Goal: Navigation & Orientation: Understand site structure

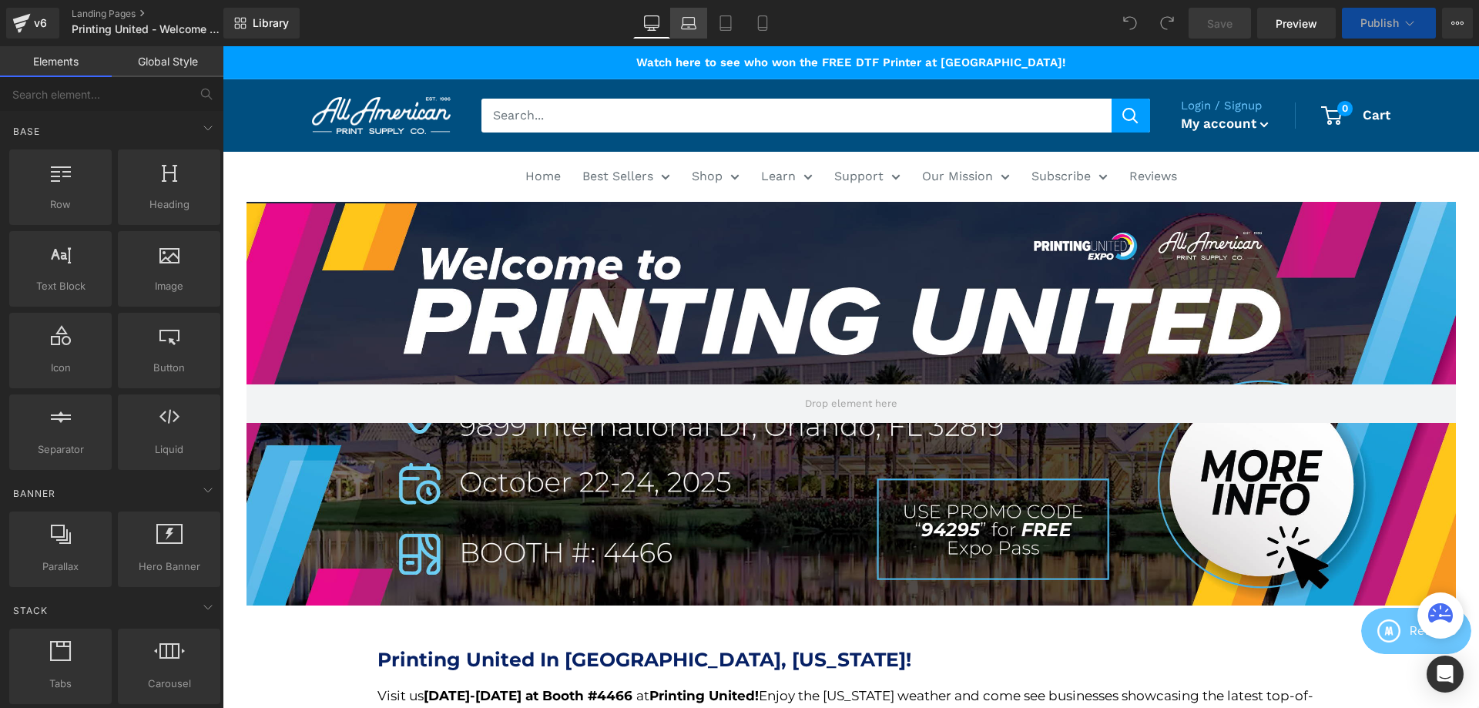
click at [693, 20] on icon at bounding box center [688, 22] width 15 height 15
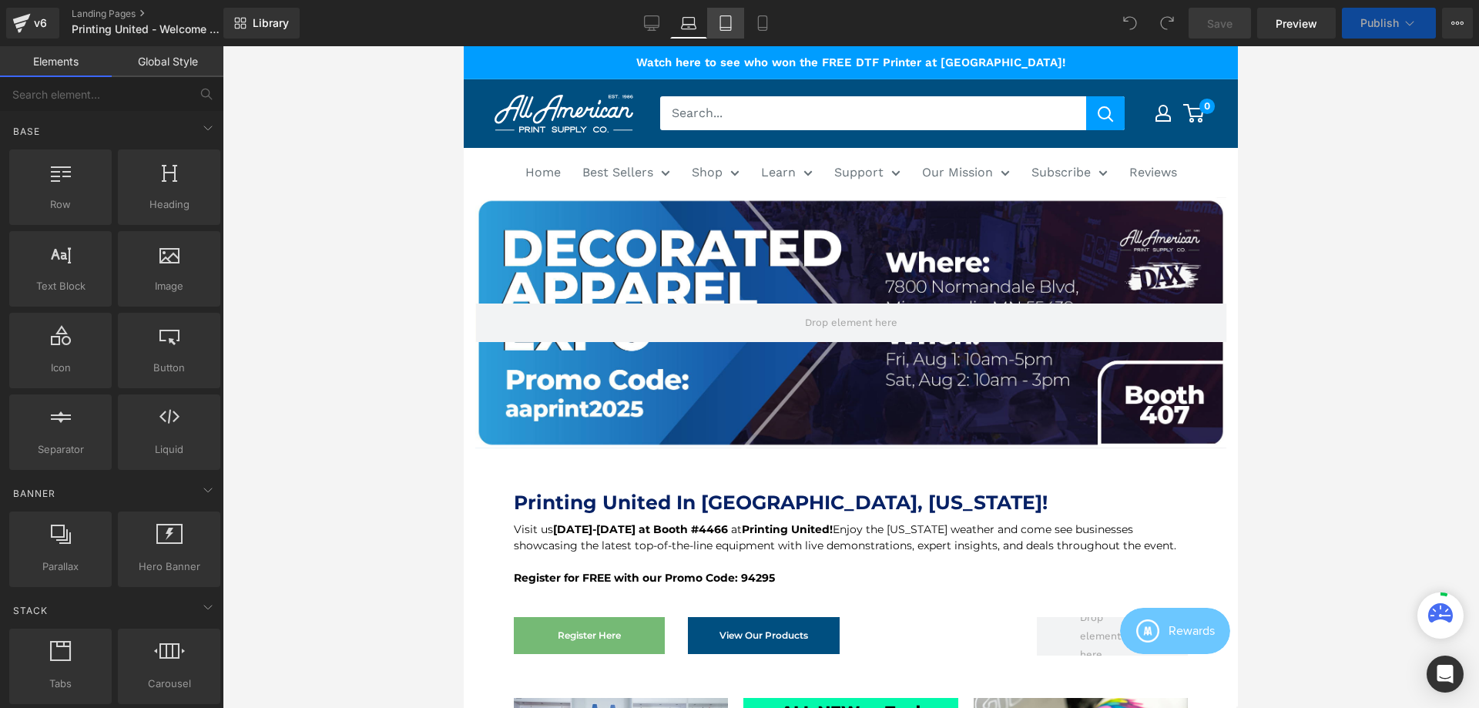
click at [725, 25] on icon at bounding box center [725, 22] width 15 height 15
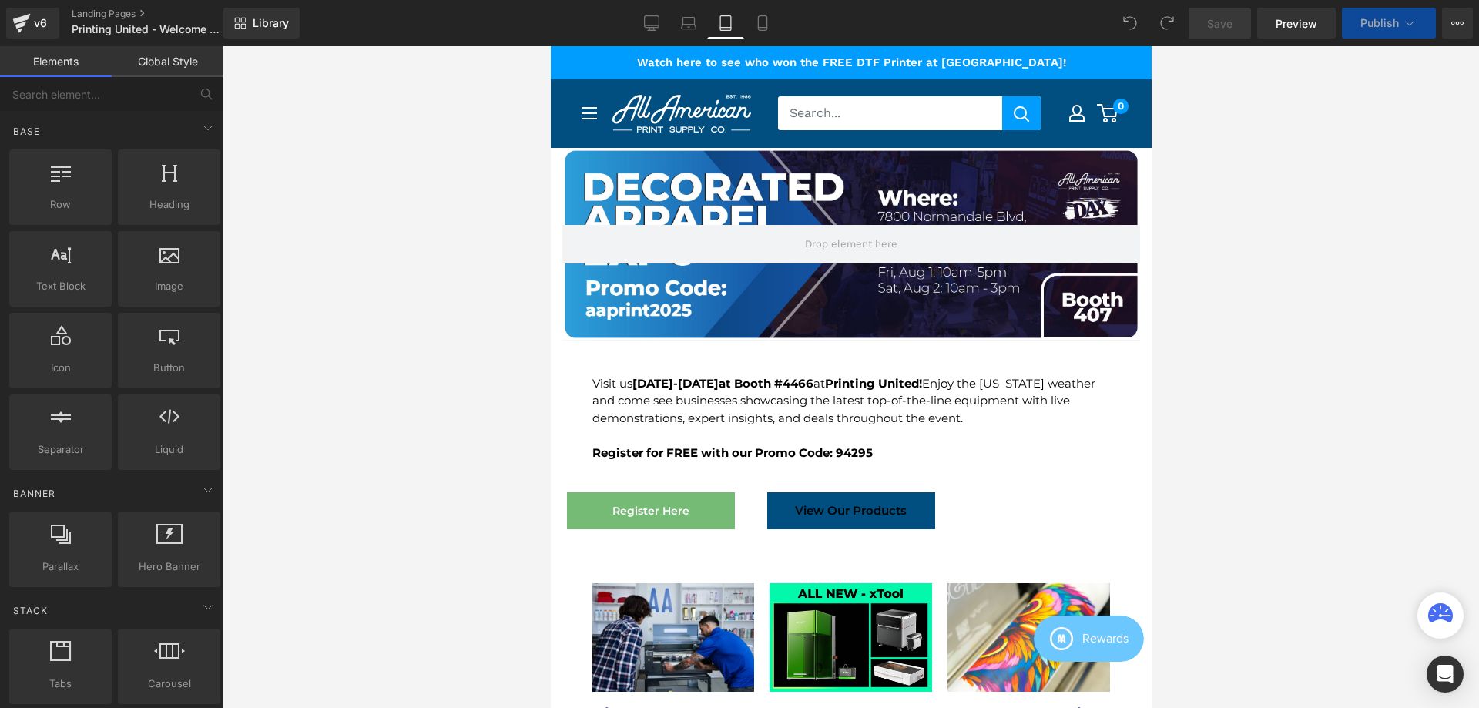
scroll to position [102, 0]
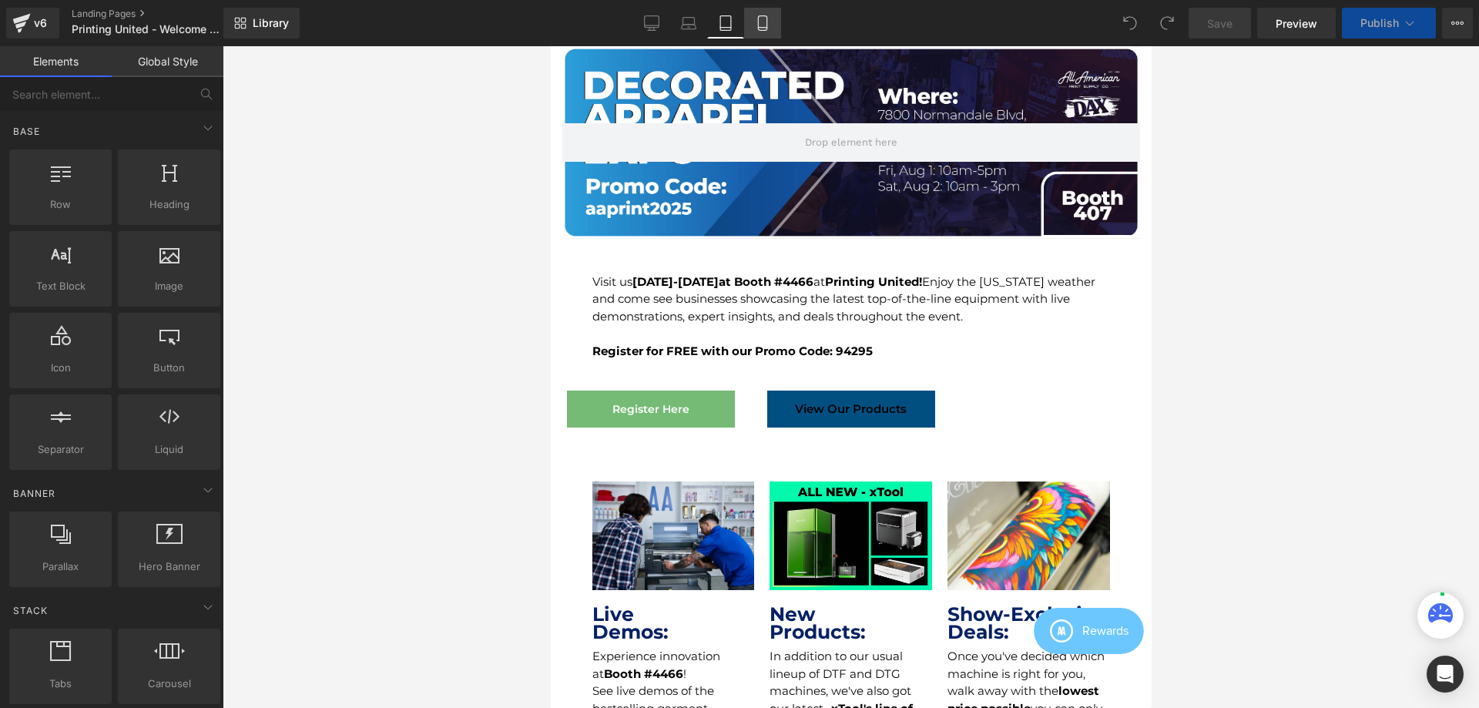
click at [756, 29] on icon at bounding box center [762, 22] width 15 height 15
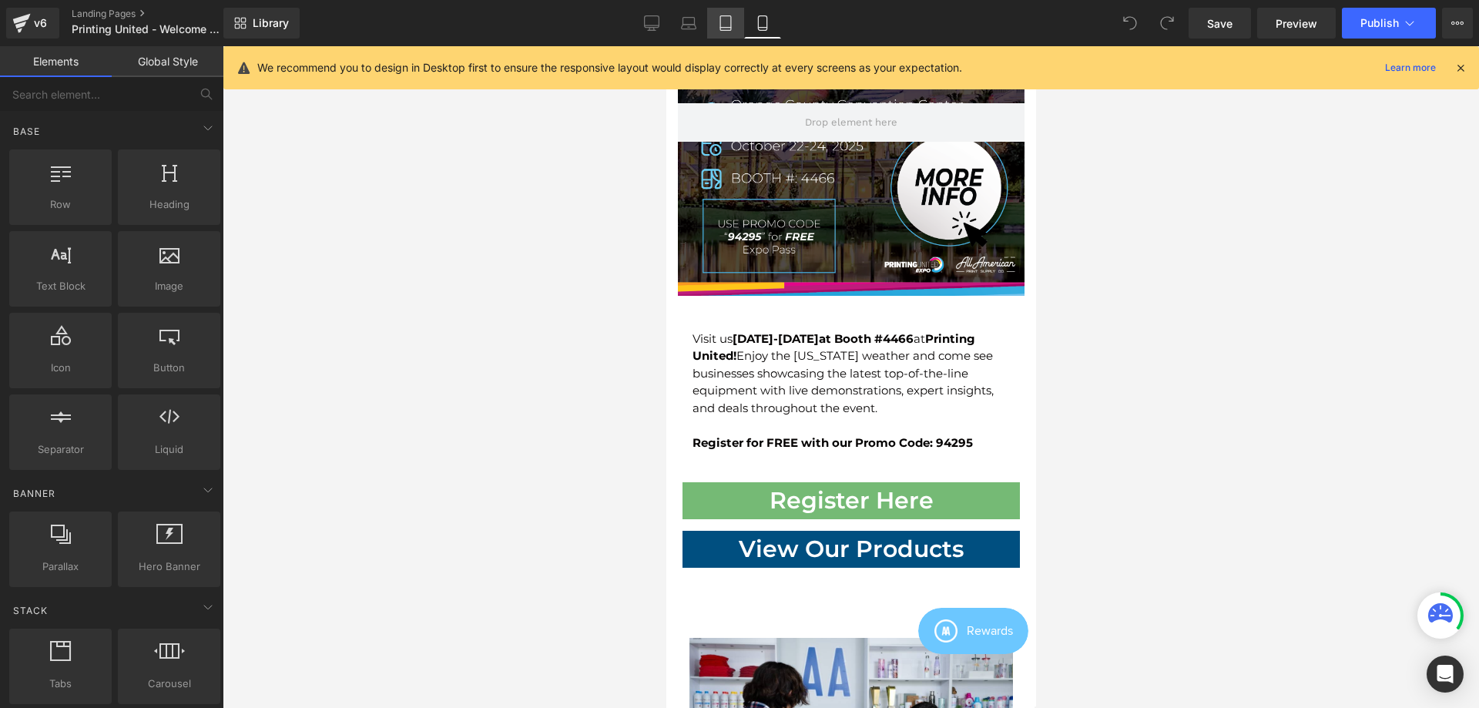
click at [720, 28] on icon at bounding box center [725, 22] width 15 height 15
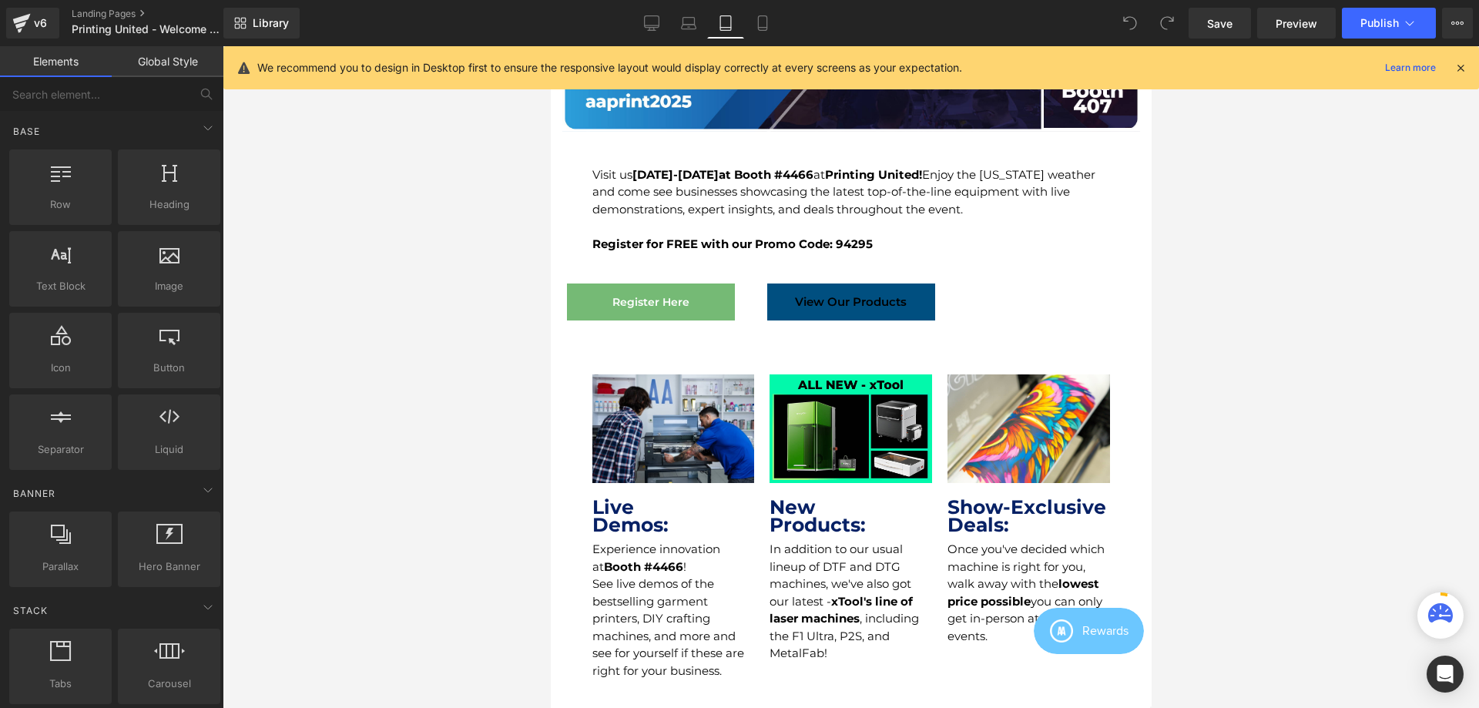
scroll to position [0, 0]
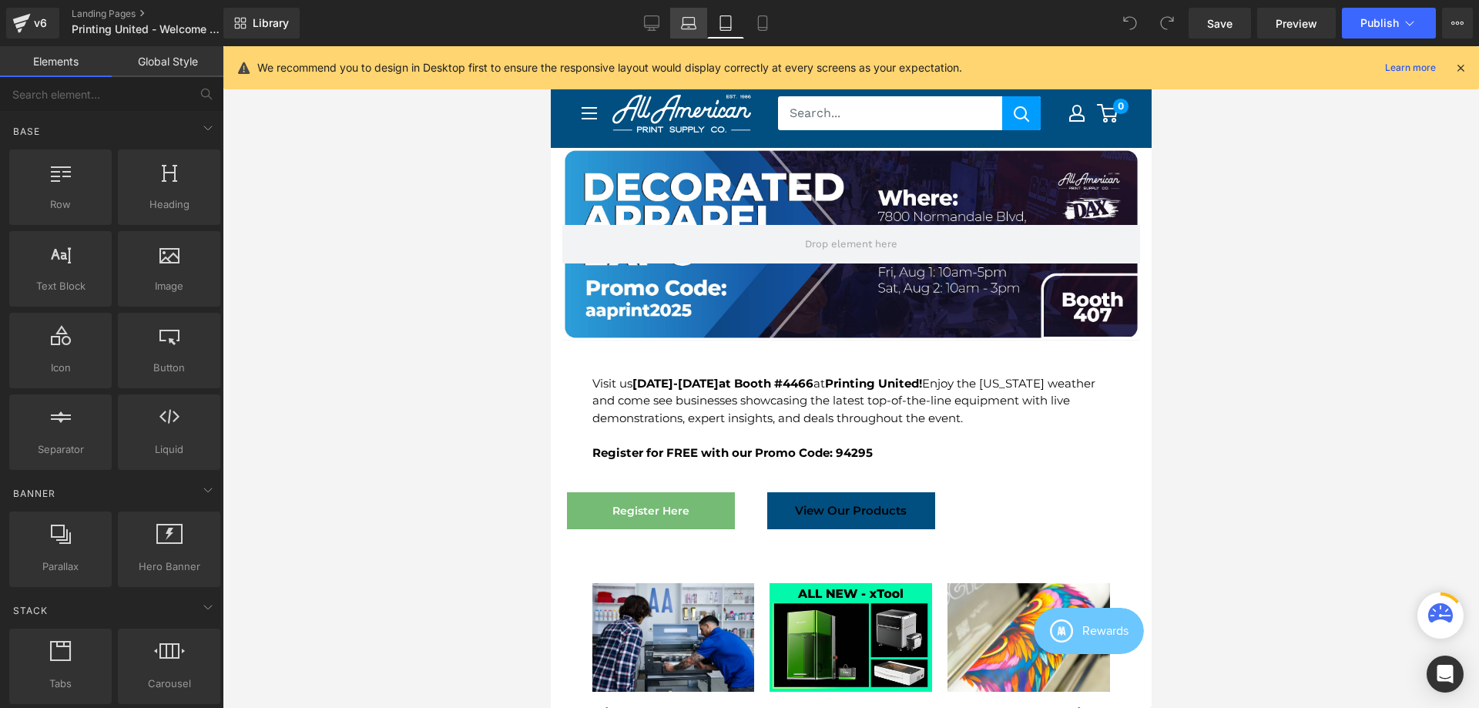
click at [688, 24] on icon at bounding box center [688, 22] width 15 height 15
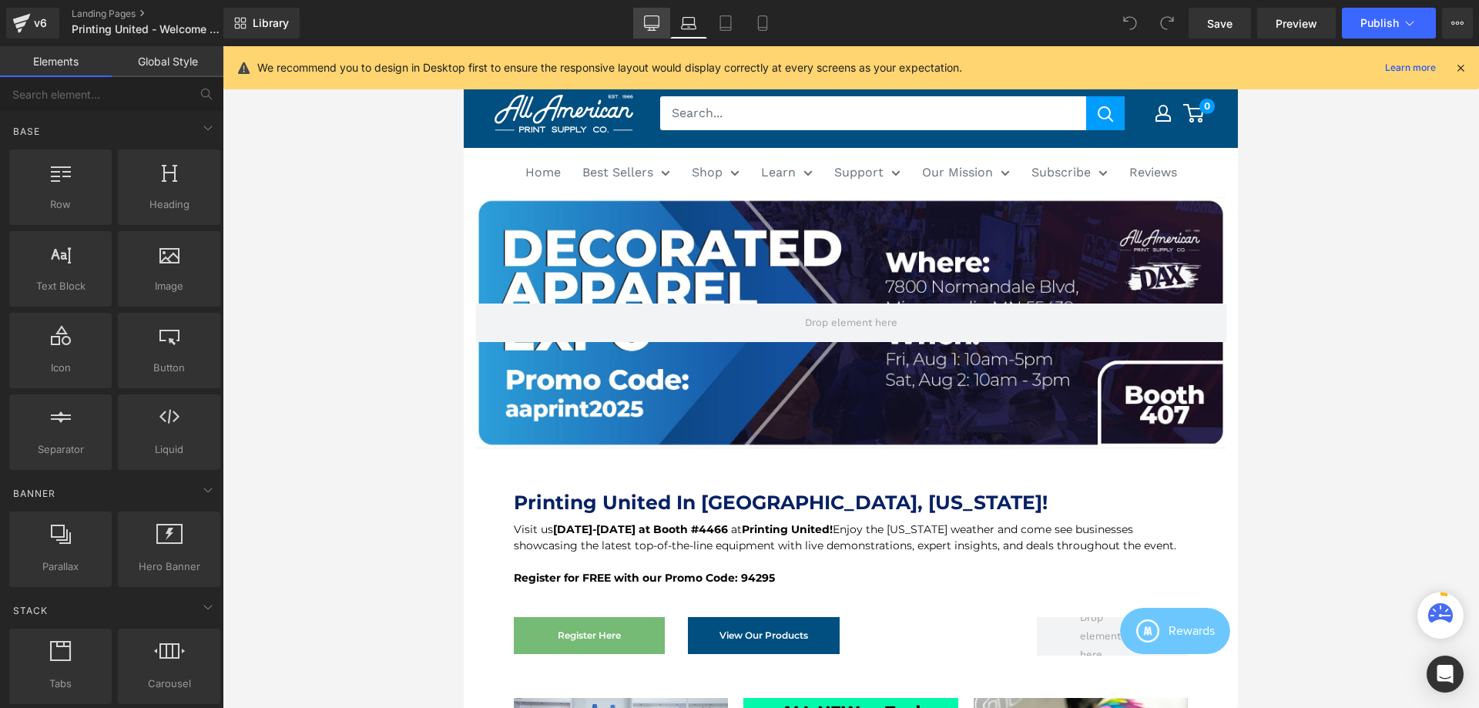
click at [658, 14] on link "Desktop" at bounding box center [651, 23] width 37 height 31
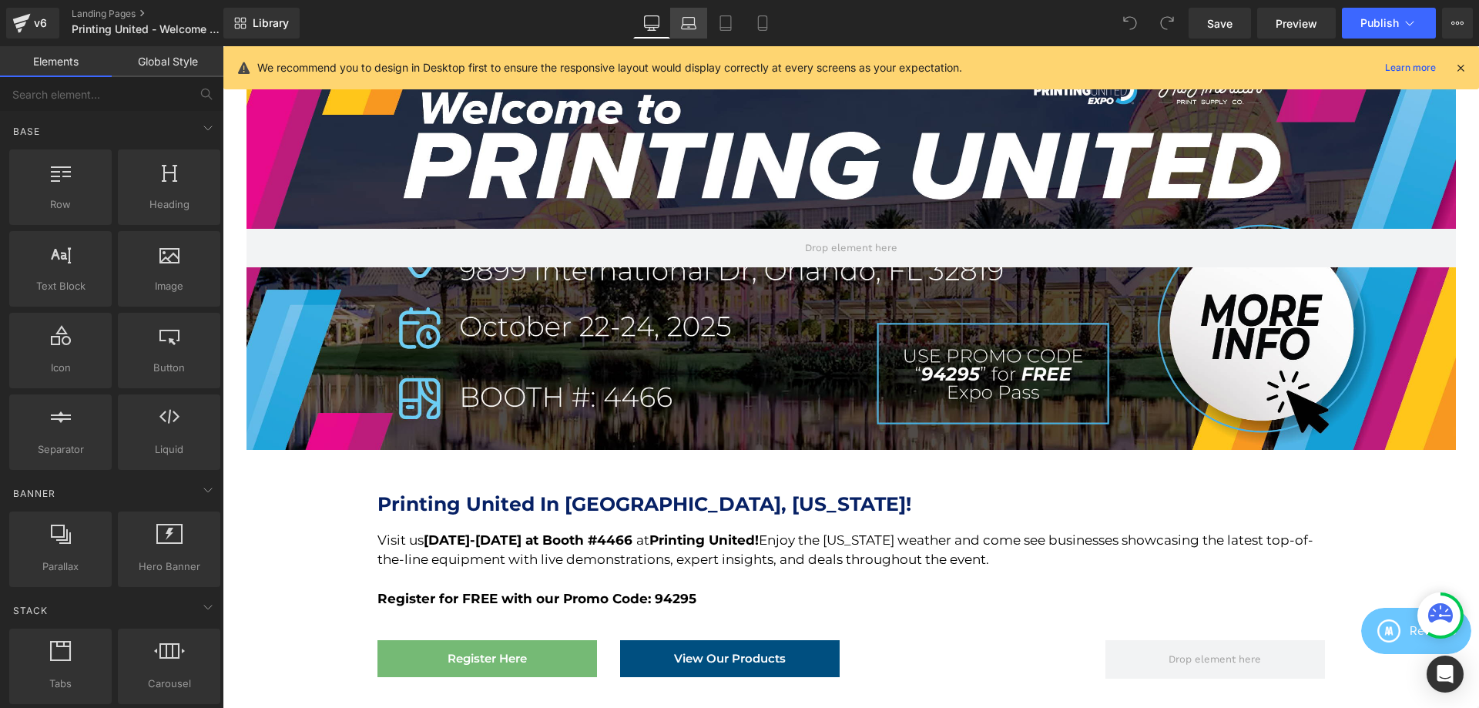
click at [695, 28] on icon at bounding box center [688, 22] width 15 height 15
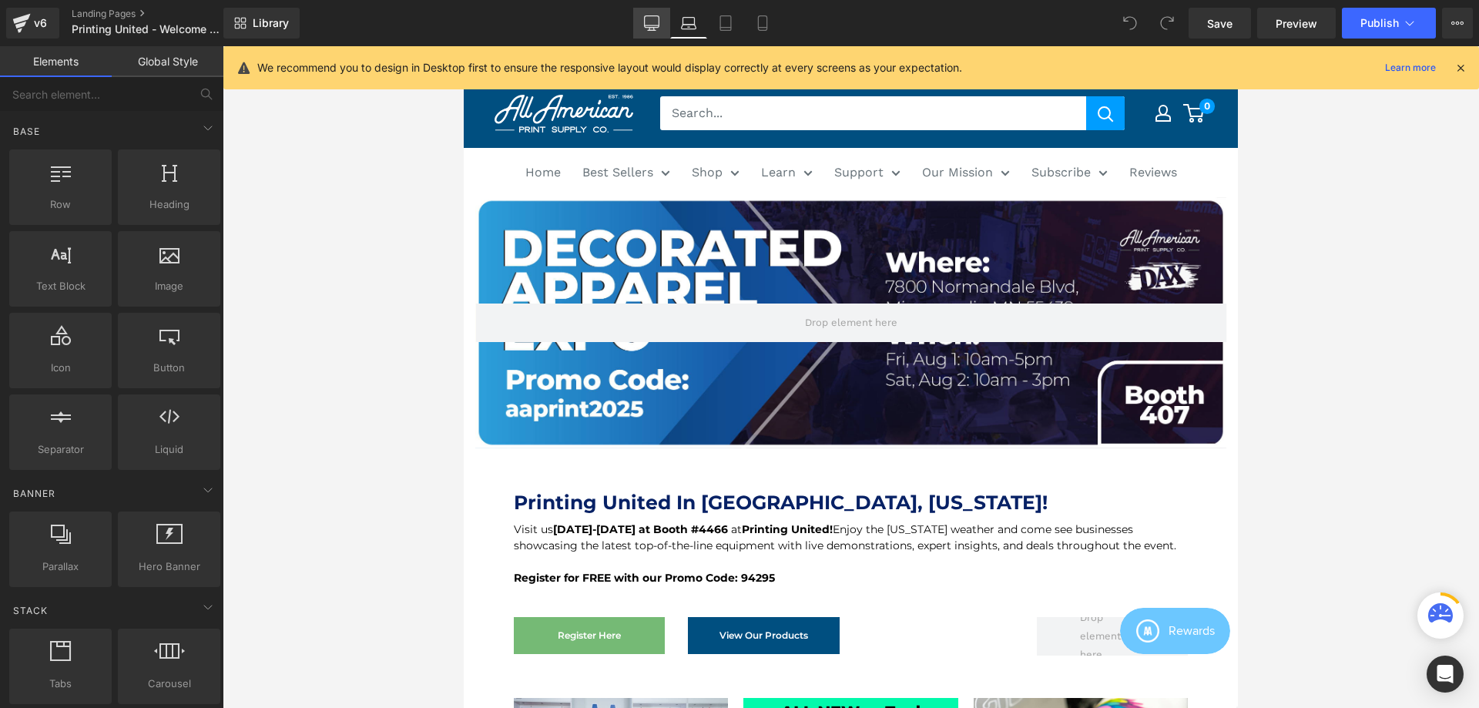
click at [659, 21] on icon at bounding box center [652, 22] width 15 height 12
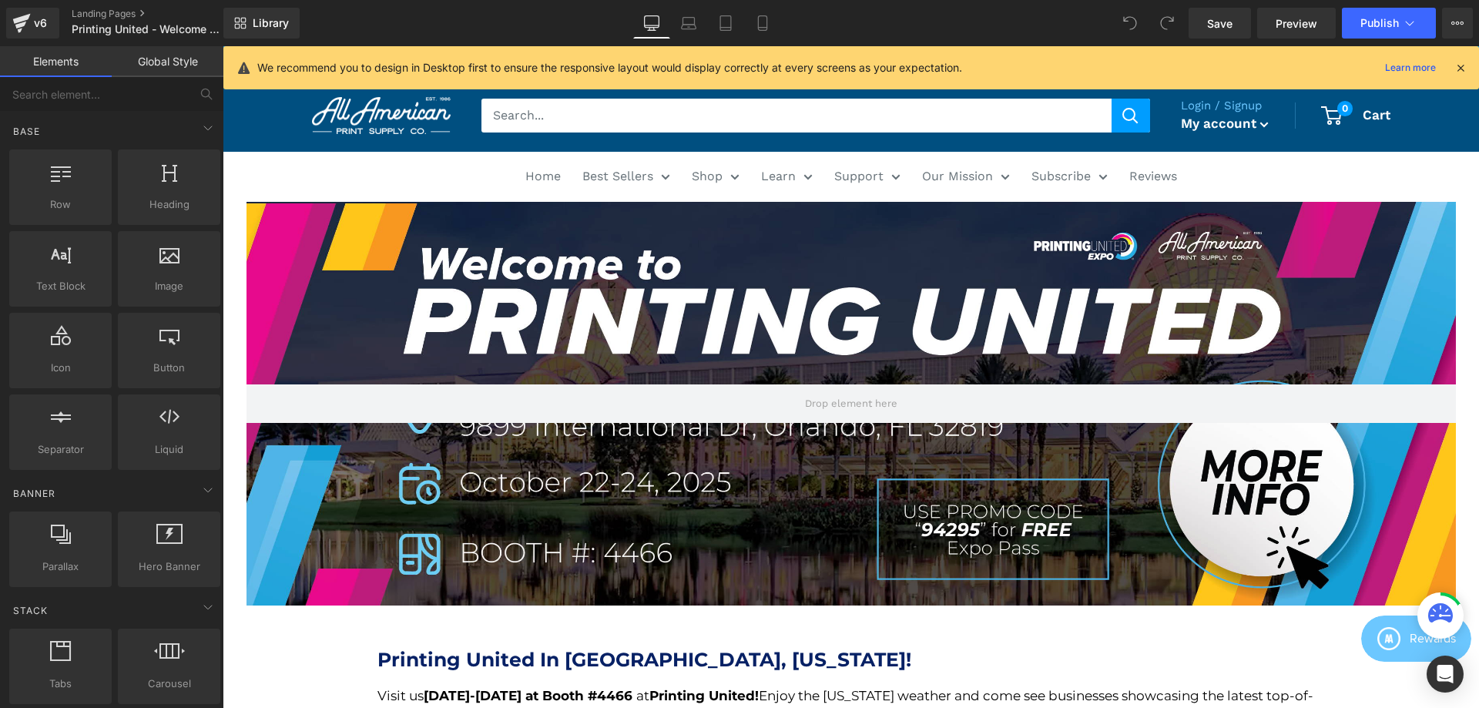
scroll to position [156, 0]
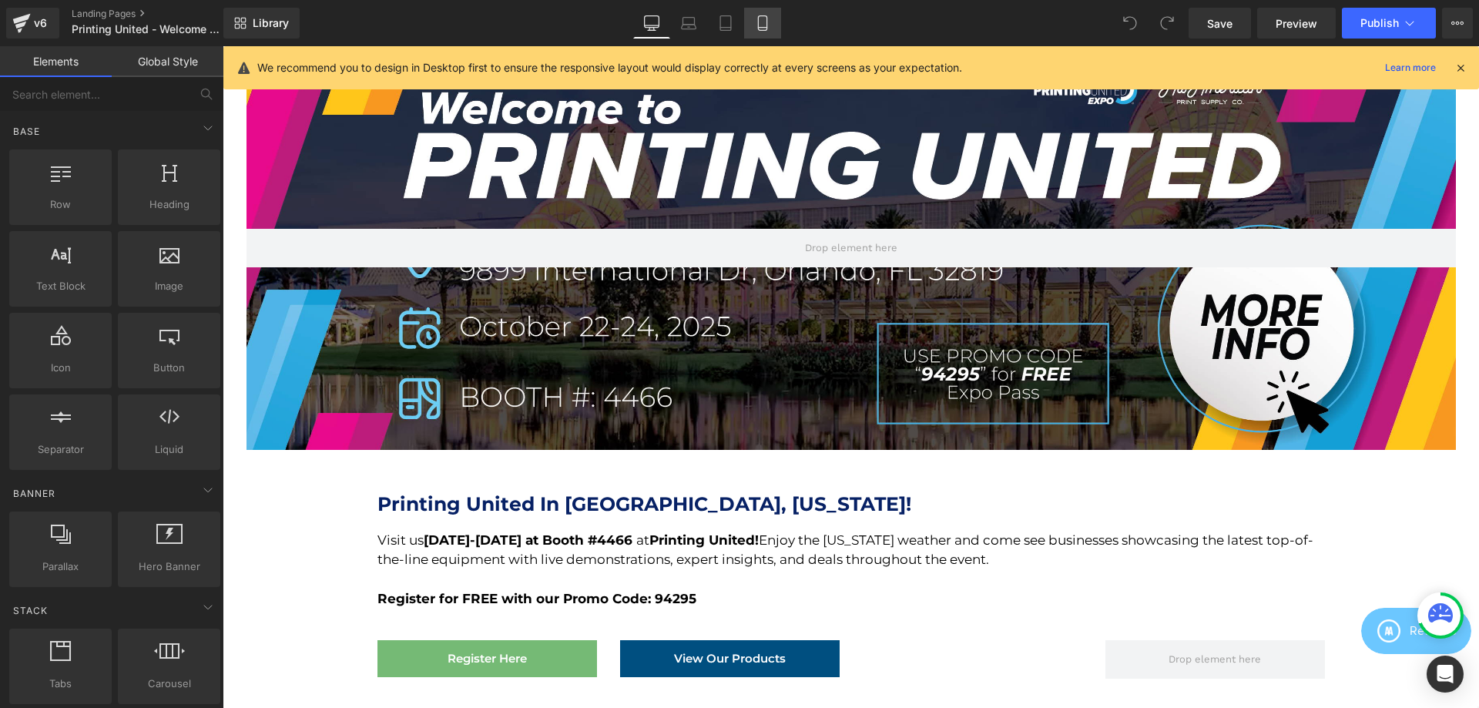
click at [769, 25] on icon at bounding box center [762, 22] width 15 height 15
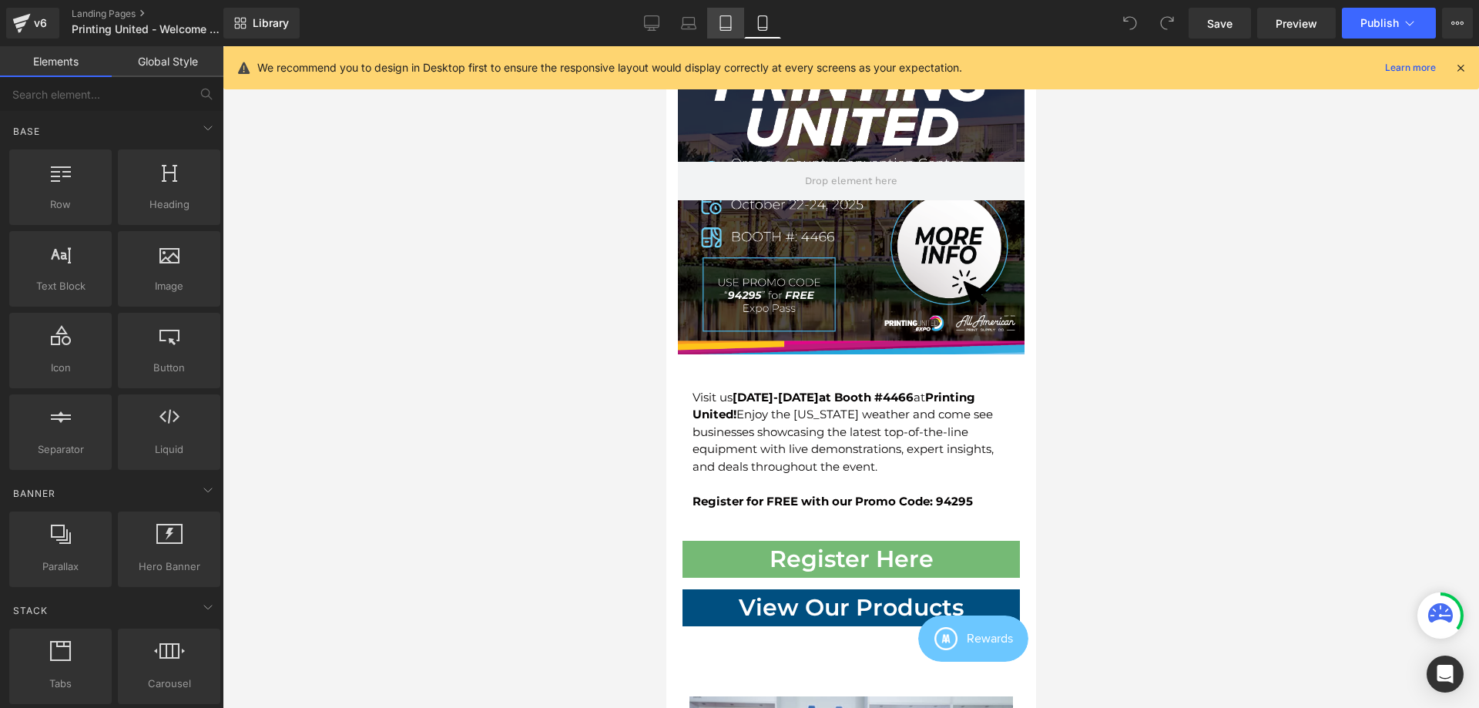
scroll to position [213, 0]
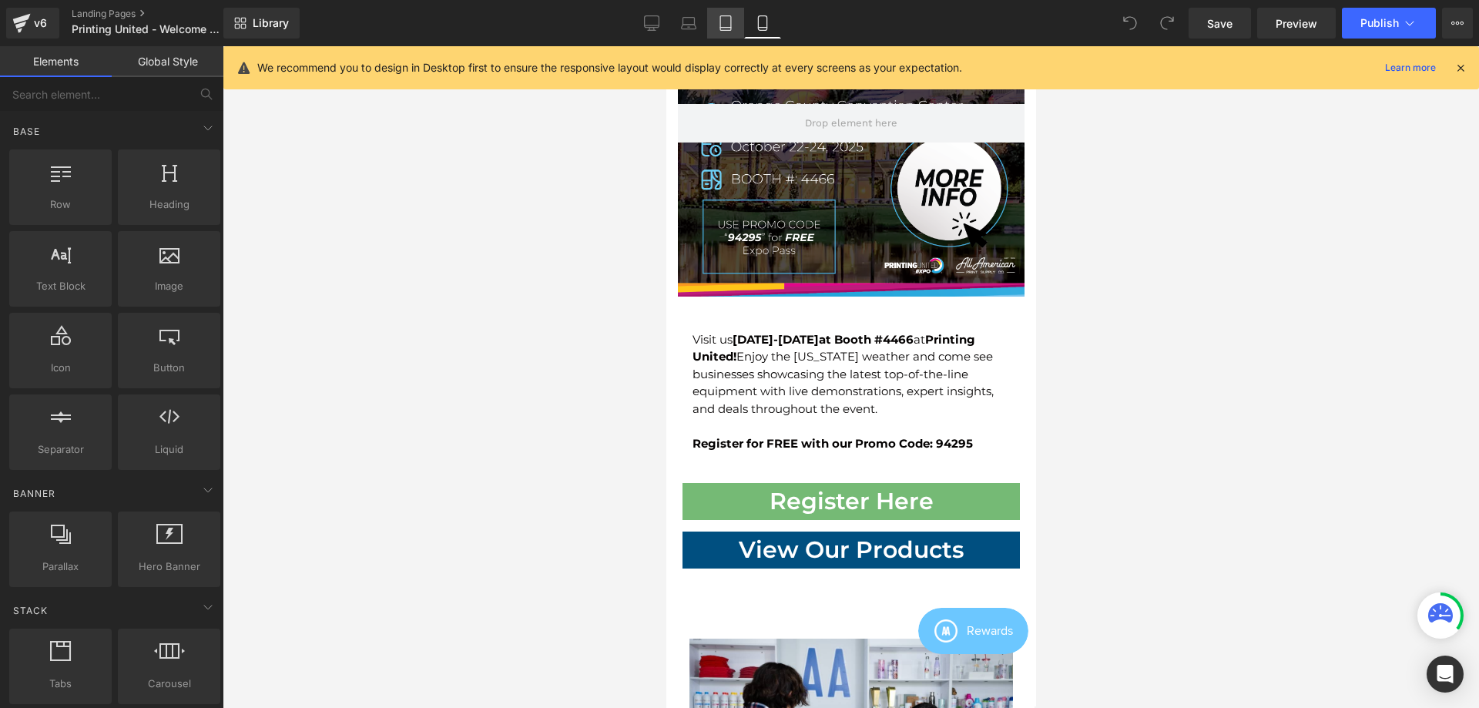
click at [725, 26] on icon at bounding box center [725, 22] width 15 height 15
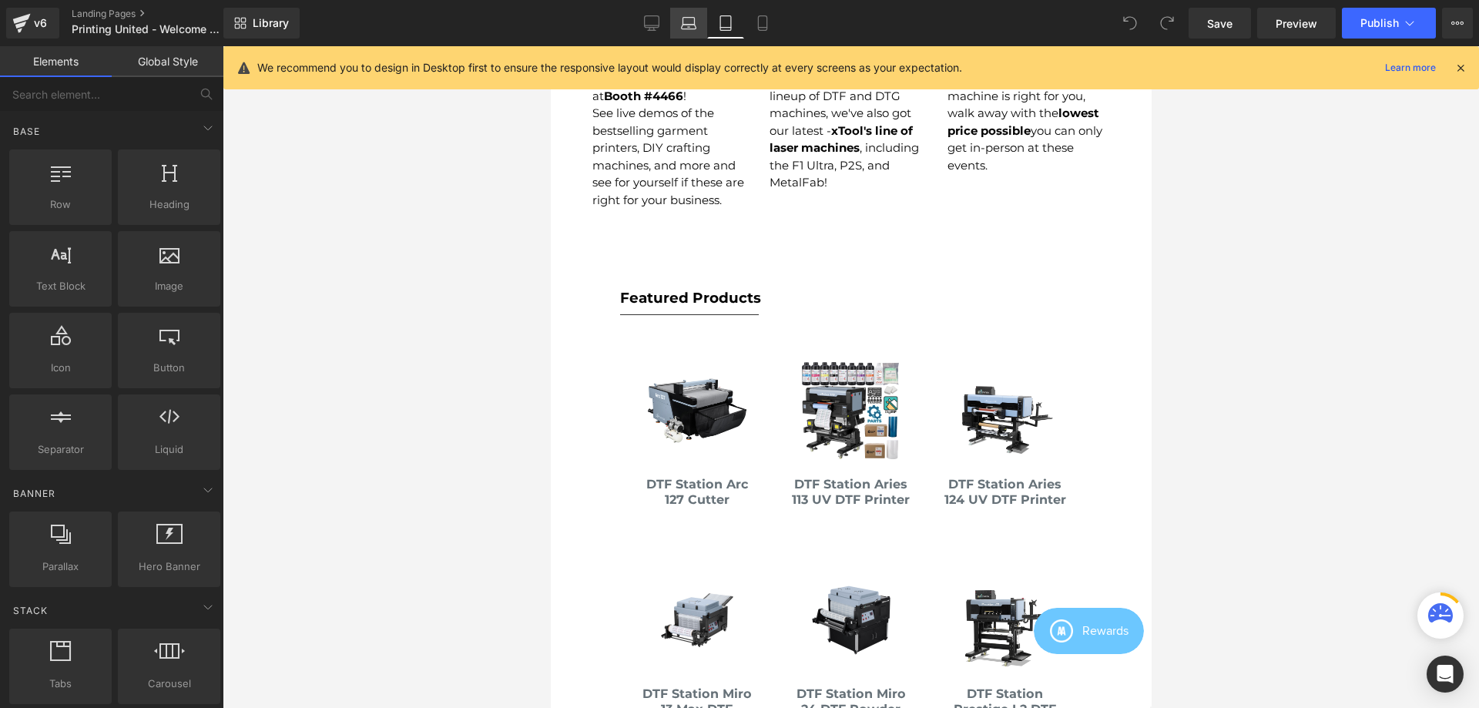
click at [695, 22] on icon at bounding box center [689, 21] width 12 height 7
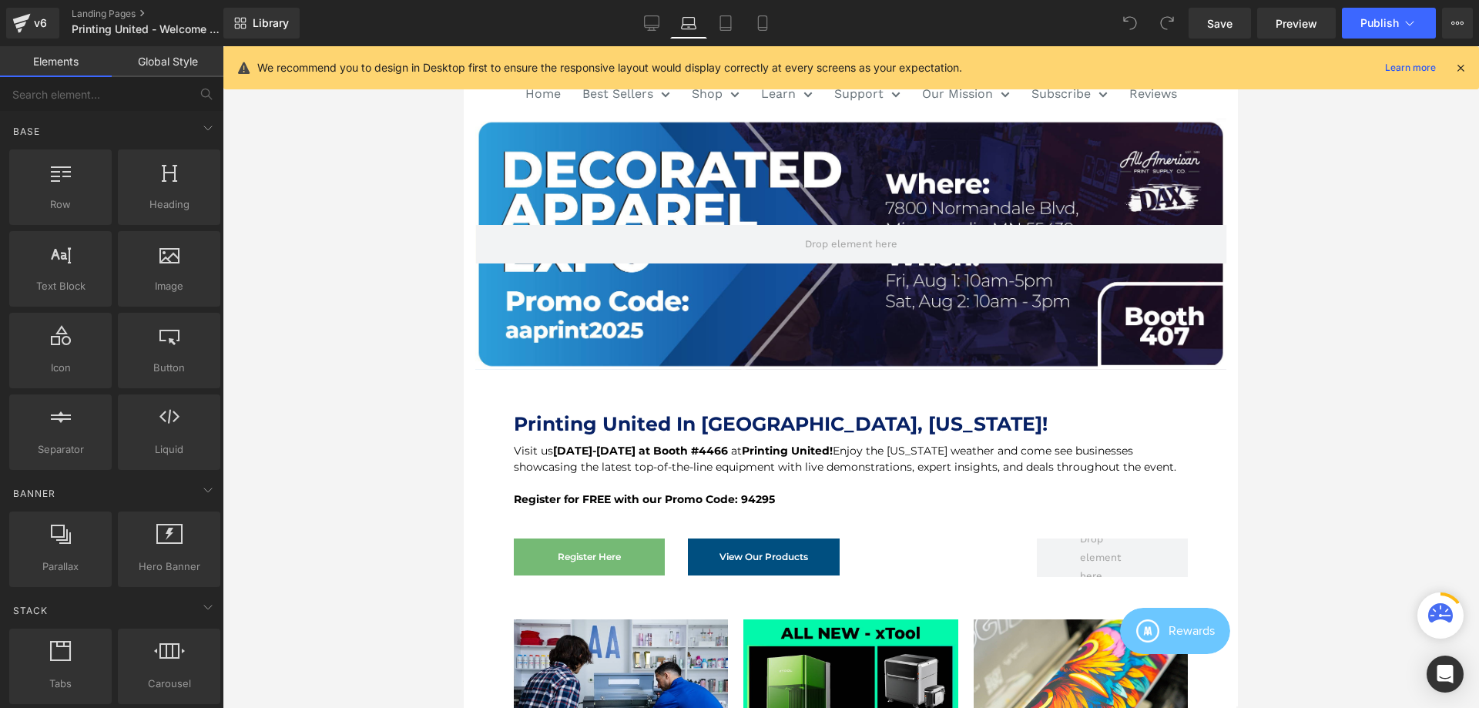
scroll to position [0, 0]
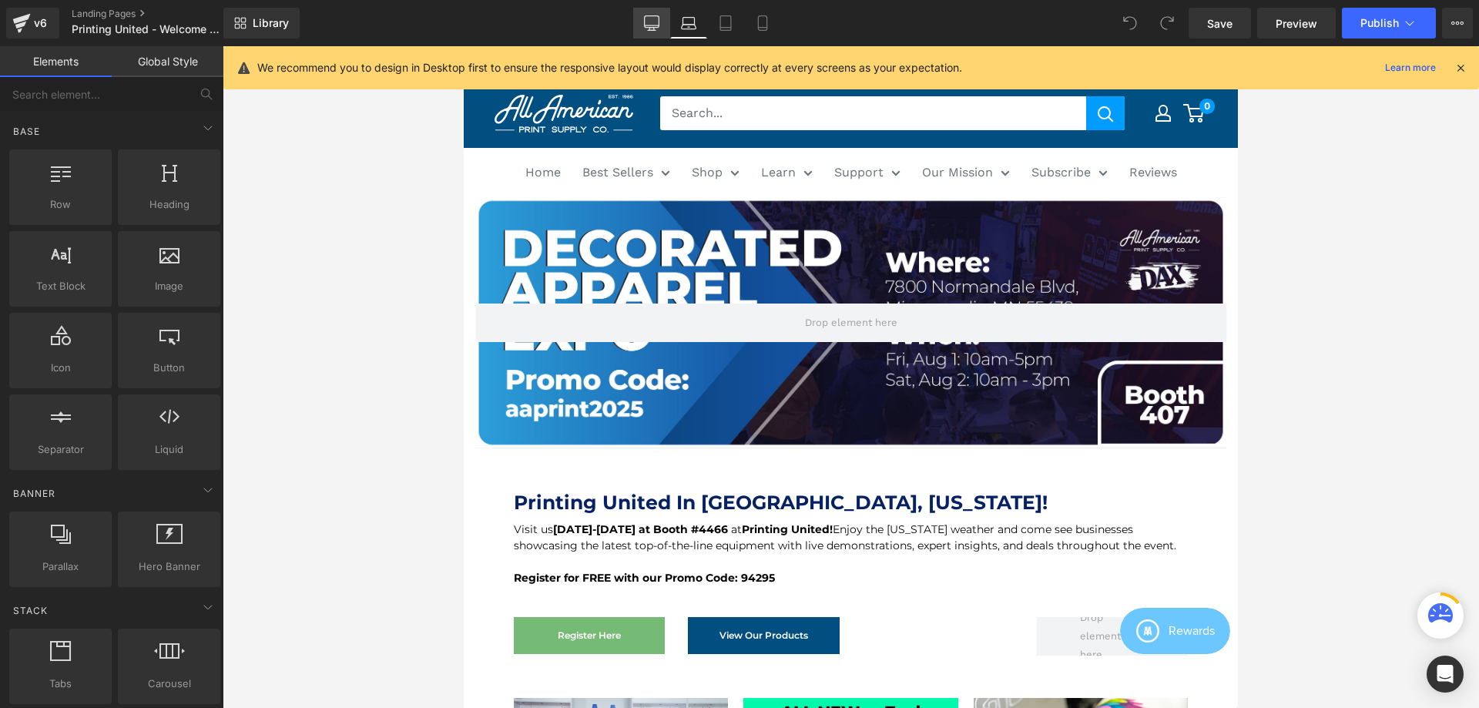
click at [654, 11] on link "Desktop" at bounding box center [651, 23] width 37 height 31
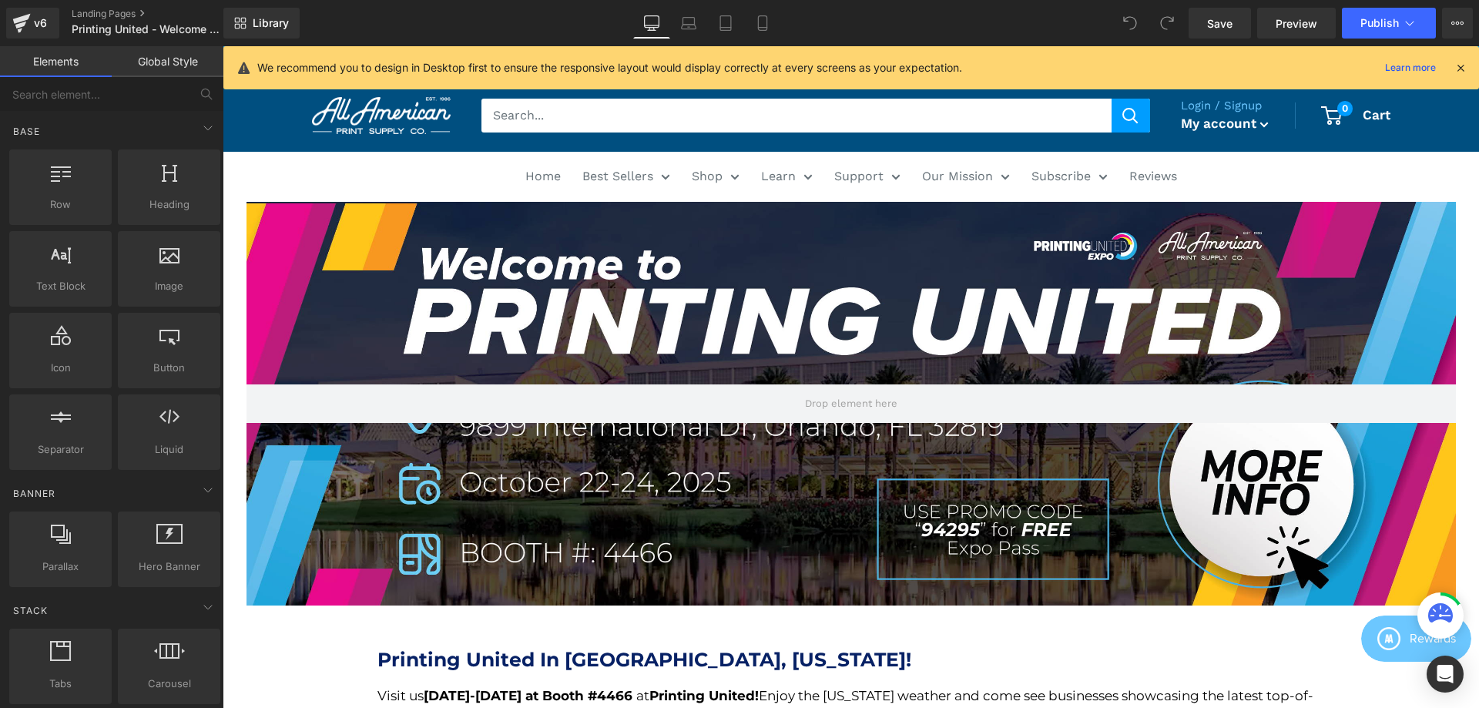
scroll to position [156, 0]
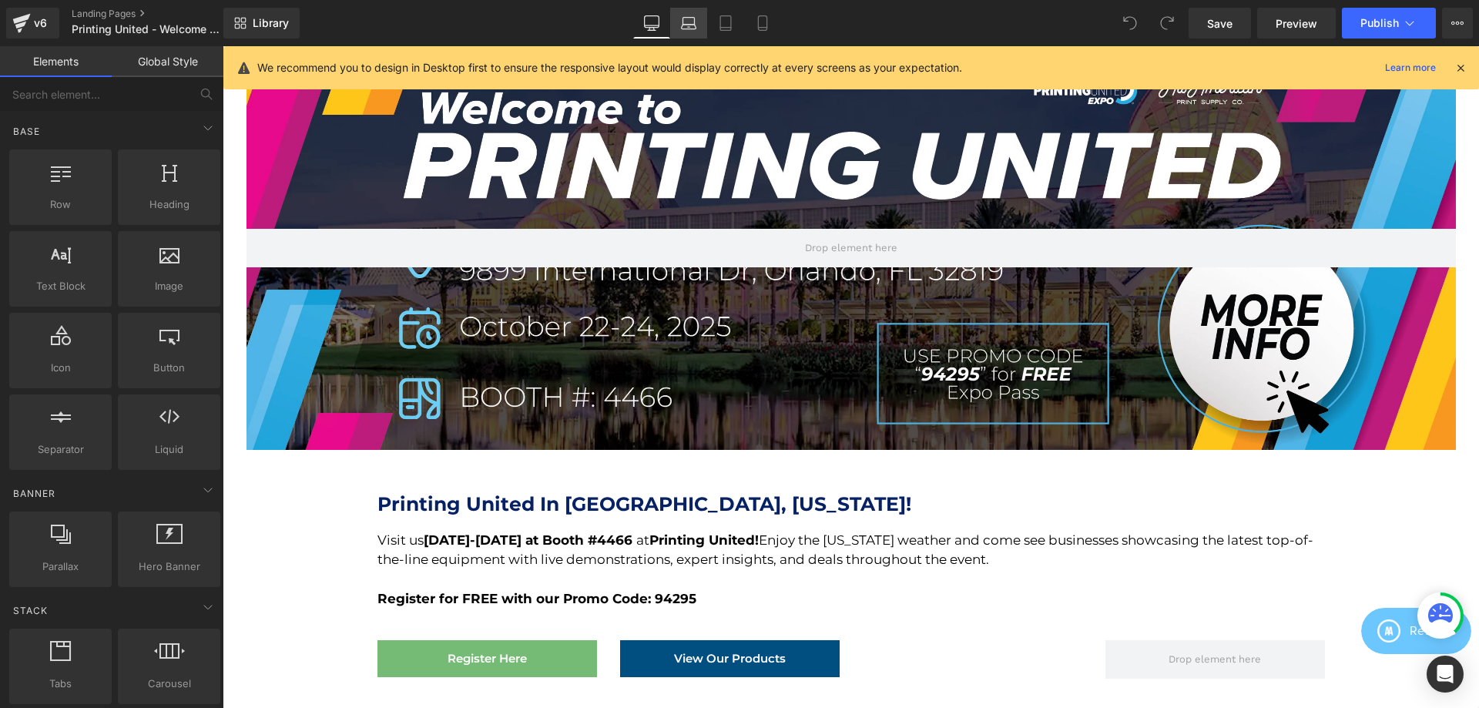
click at [675, 16] on link "Laptop" at bounding box center [688, 23] width 37 height 31
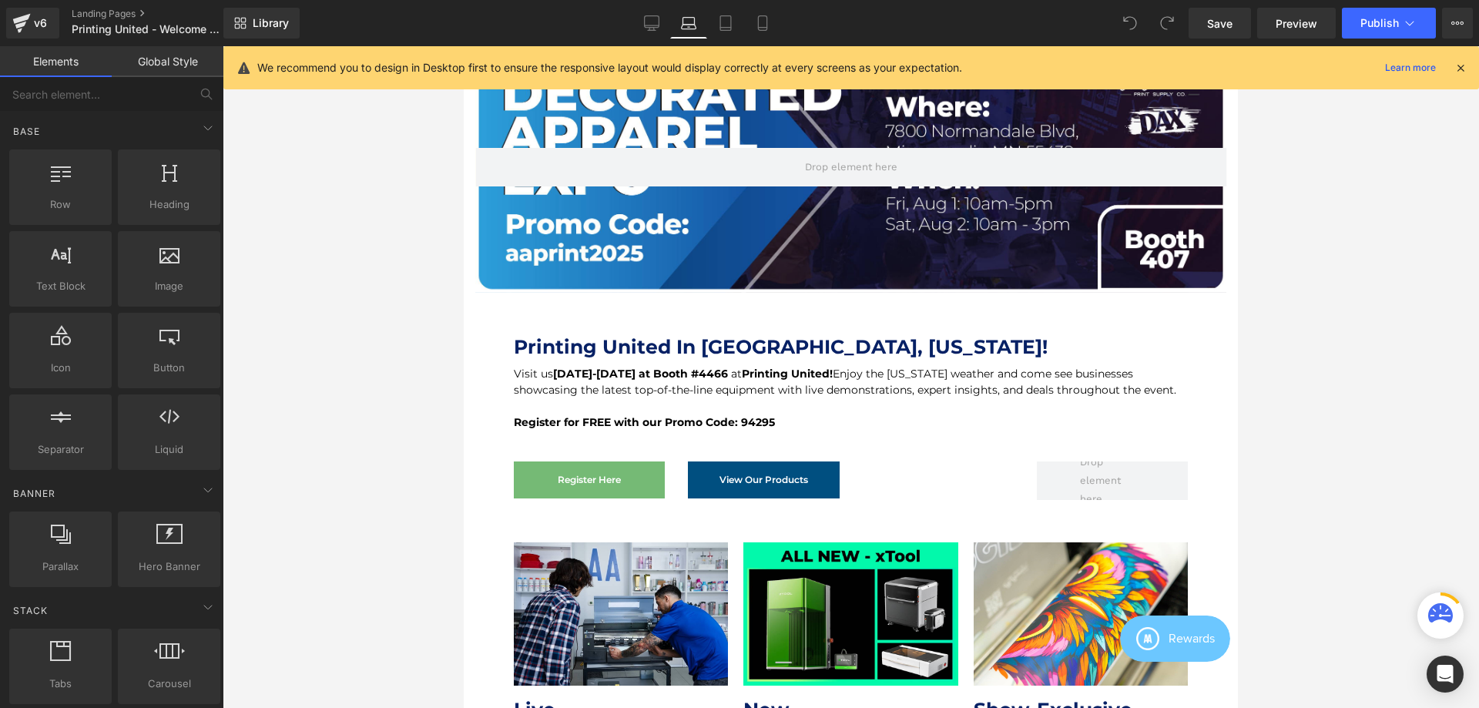
scroll to position [402, 0]
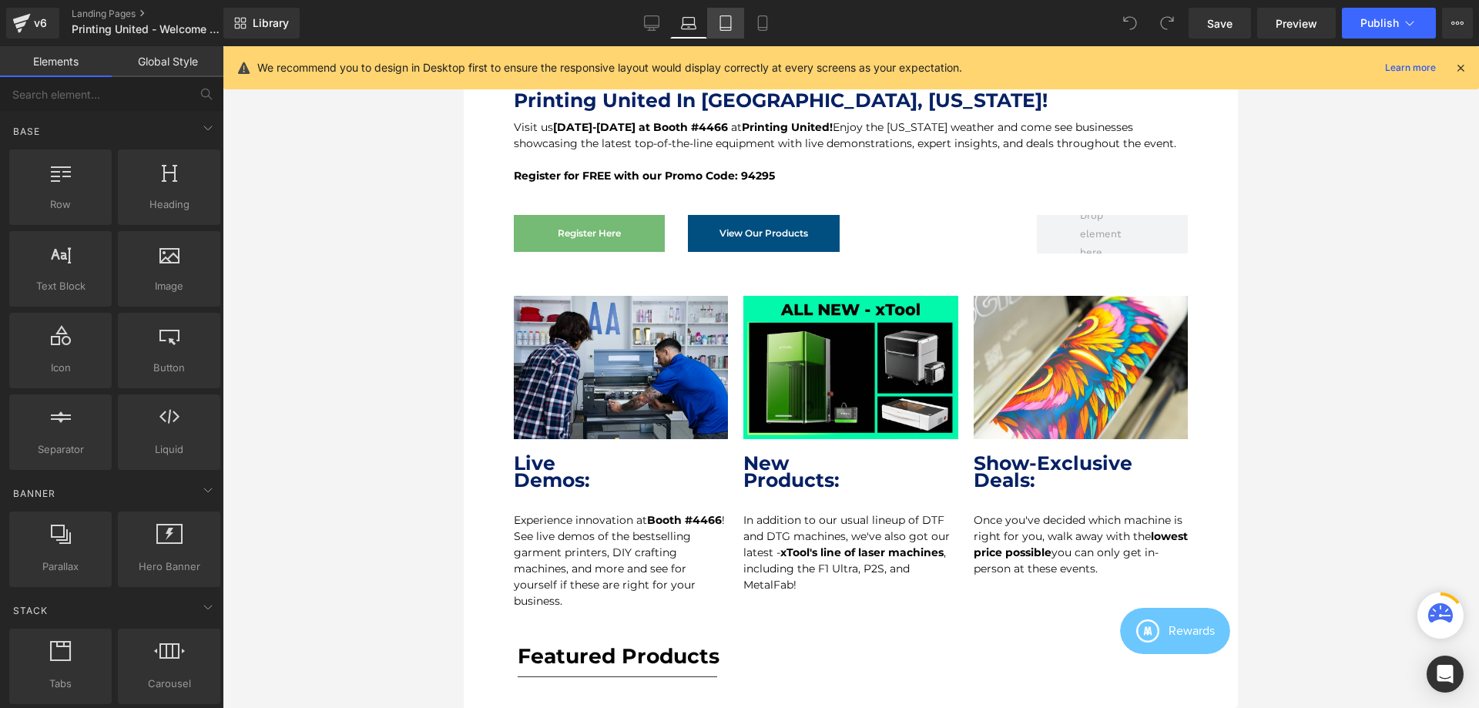
click at [715, 24] on link "Tablet" at bounding box center [725, 23] width 37 height 31
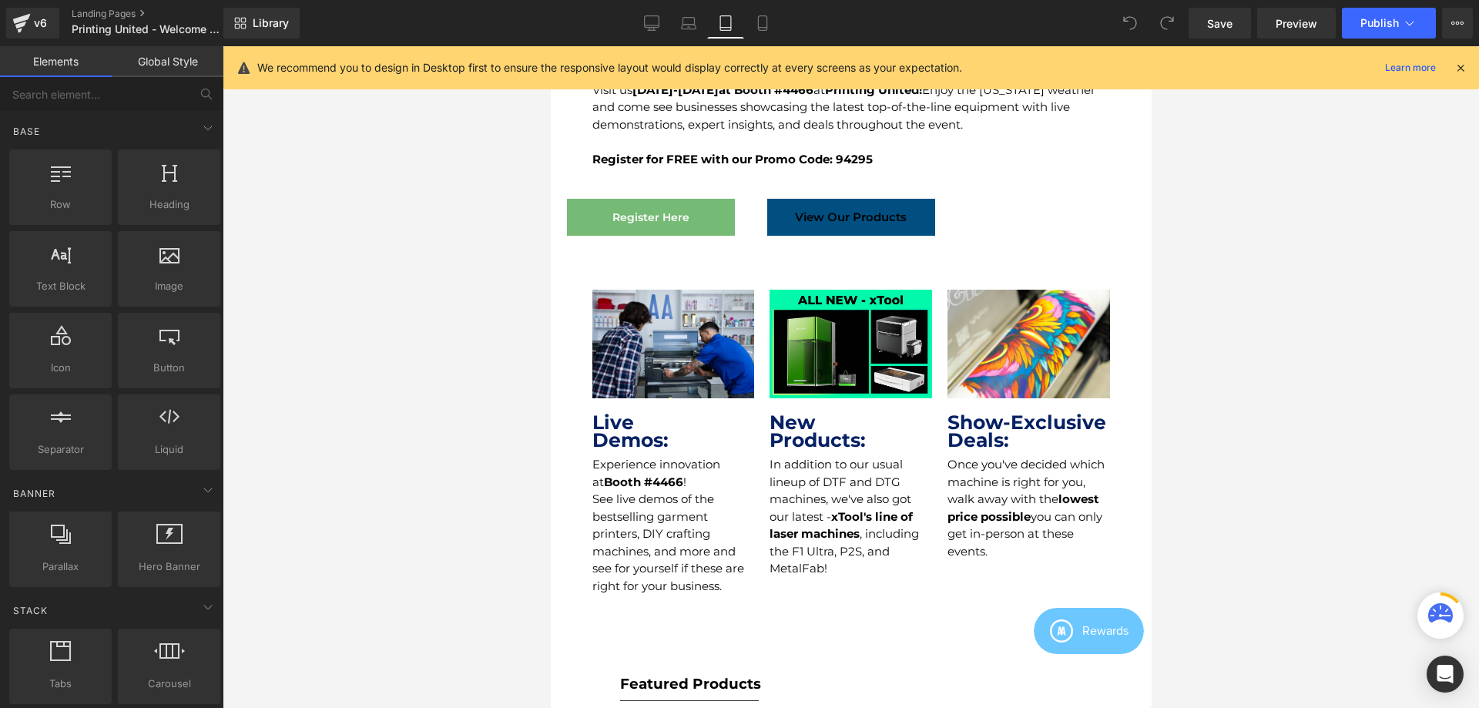
scroll to position [0, 0]
